Goal: Register for event/course

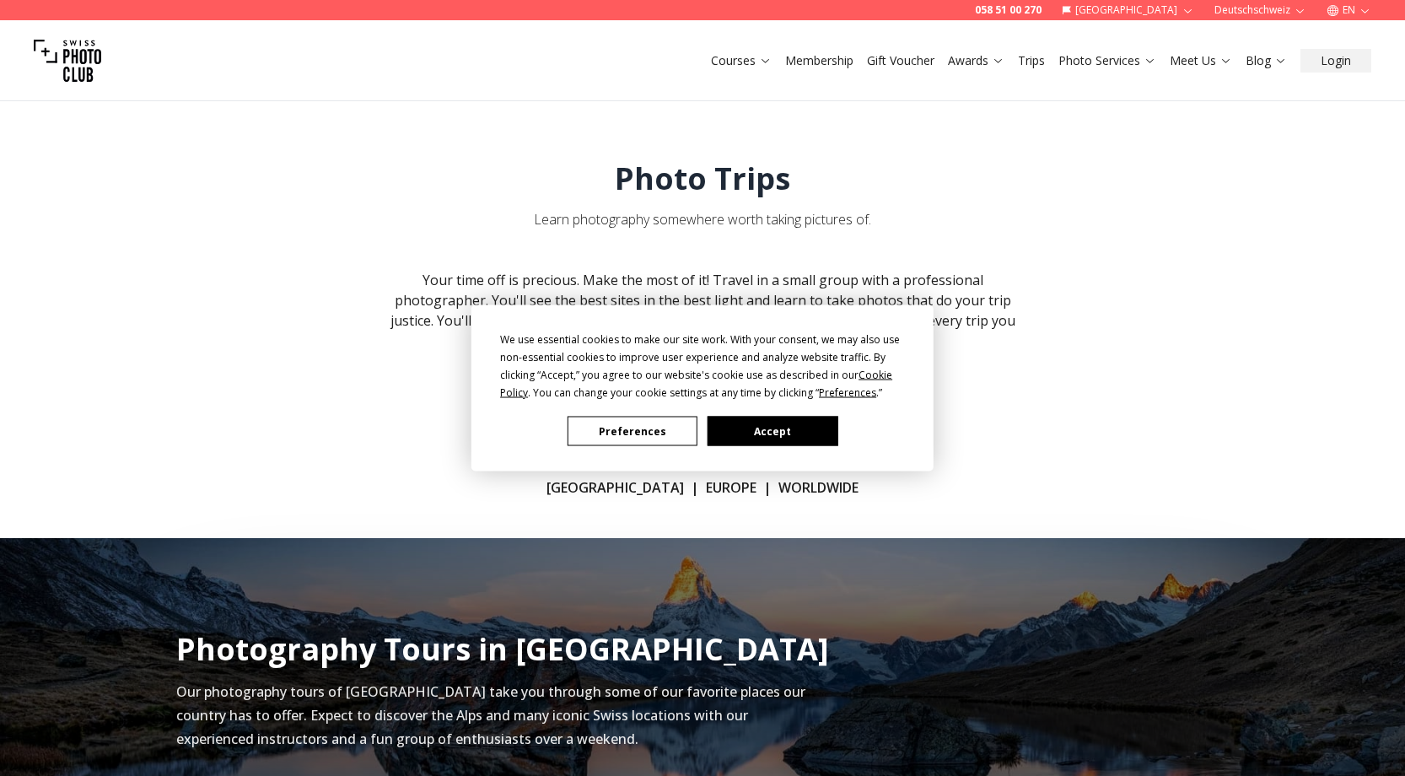
click at [763, 446] on div "We use essential cookies to make our site work. With your consent, we may also …" at bounding box center [703, 388] width 462 height 166
click at [778, 429] on button "Accept" at bounding box center [773, 432] width 130 height 30
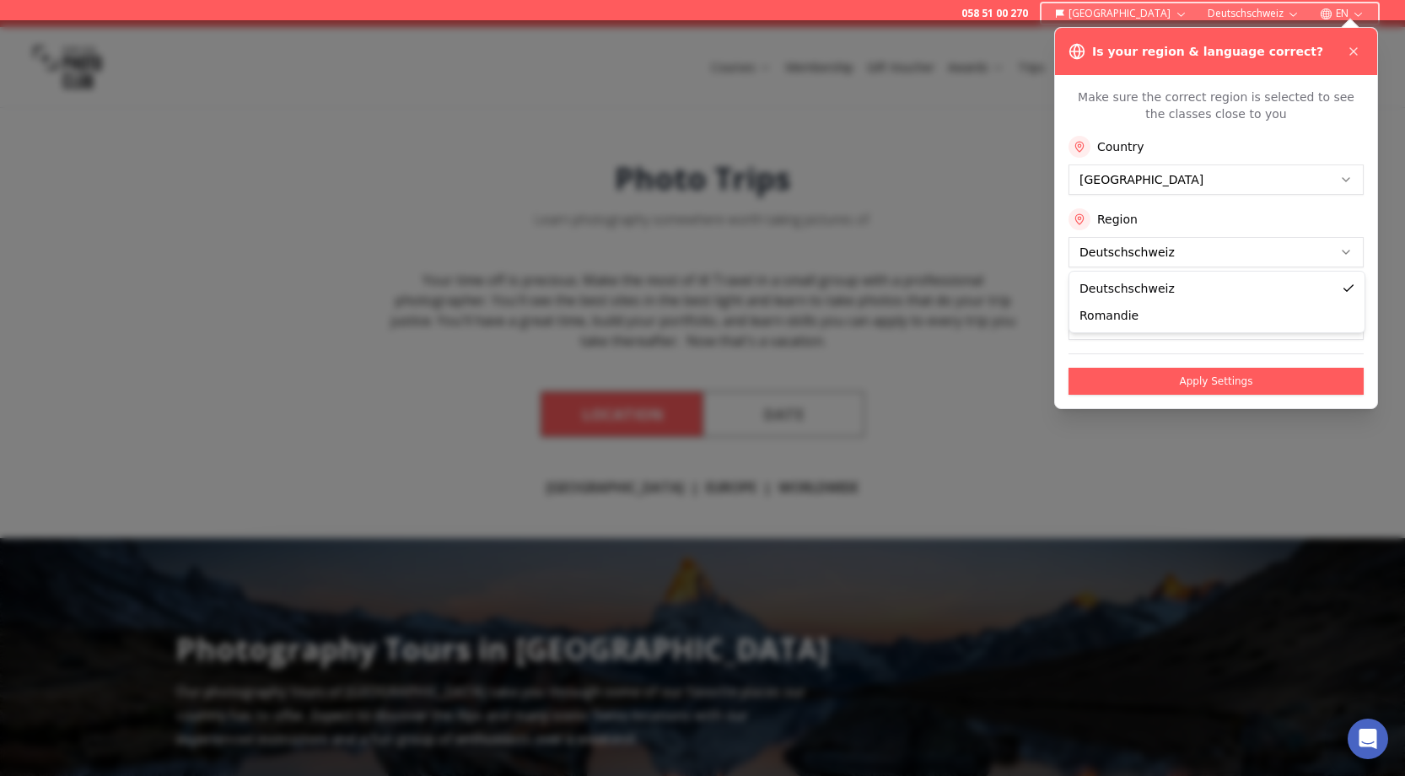
click at [1200, 387] on button "Apply Settings" at bounding box center [1216, 381] width 295 height 27
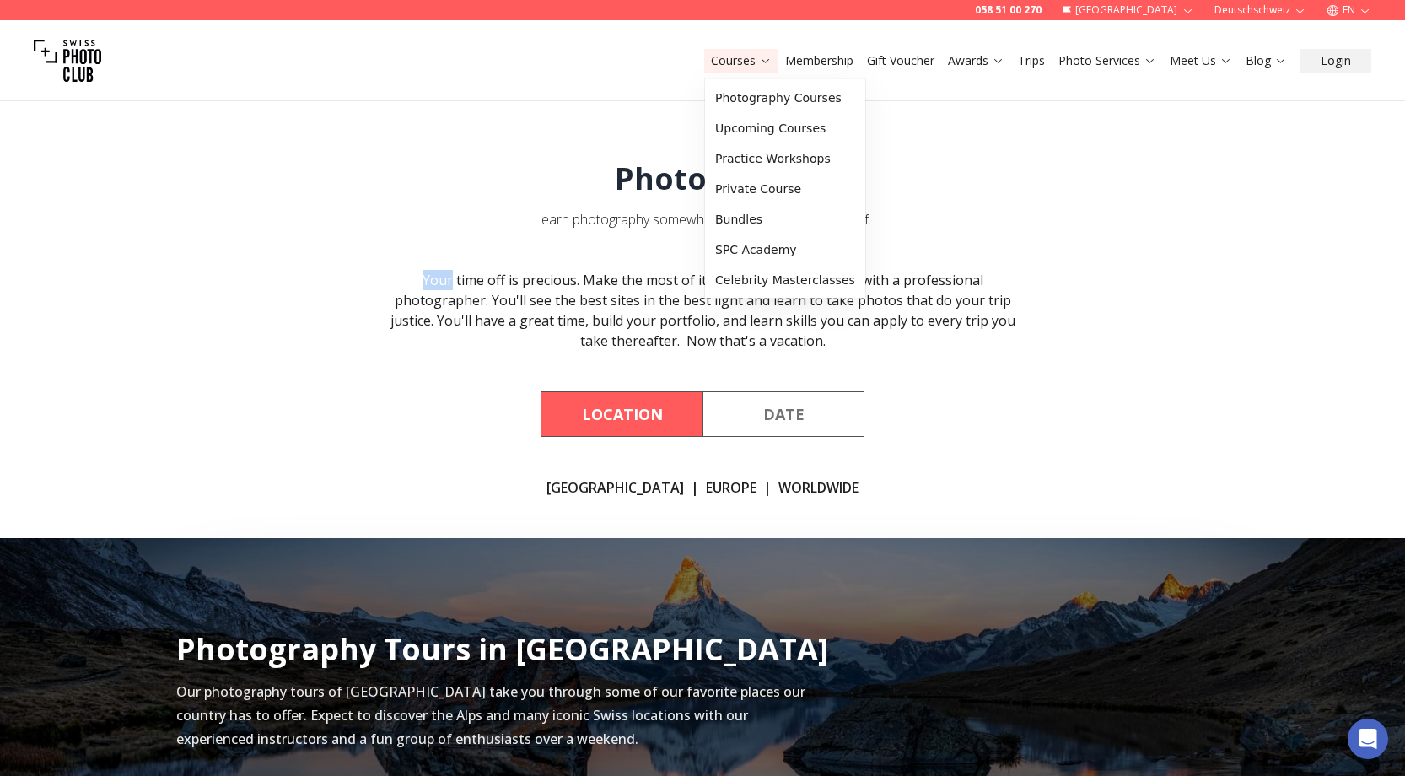
click at [747, 65] on link "Courses" at bounding box center [741, 60] width 61 height 17
